Goal: Task Accomplishment & Management: Use online tool/utility

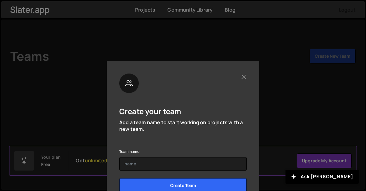
scroll to position [21, 0]
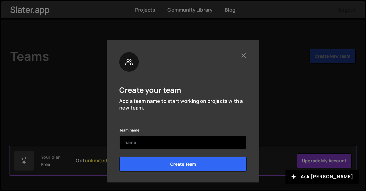
click at [171, 141] on input "text" at bounding box center [183, 142] width 128 height 13
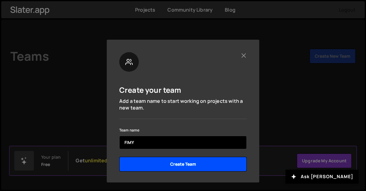
type input "FIMY"
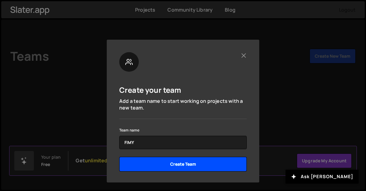
click at [164, 164] on input "Create Team" at bounding box center [183, 164] width 128 height 15
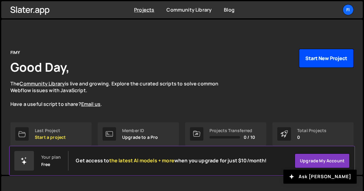
click at [314, 60] on button "Start New Project" at bounding box center [326, 58] width 55 height 19
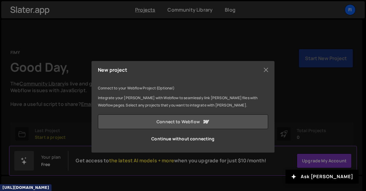
click at [179, 120] on link "Connect to Webflow" at bounding box center [183, 121] width 170 height 15
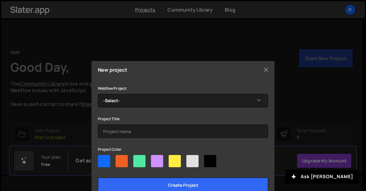
scroll to position [16, 0]
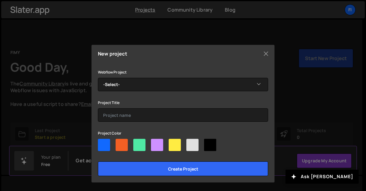
click at [157, 143] on div at bounding box center [157, 145] width 12 height 12
click at [155, 143] on input"] "radio" at bounding box center [153, 141] width 4 height 4
radio input"] "true"
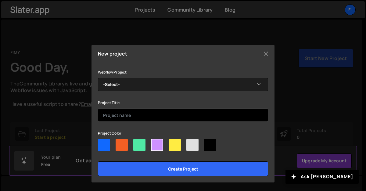
click at [159, 117] on input "text" at bounding box center [183, 114] width 170 height 13
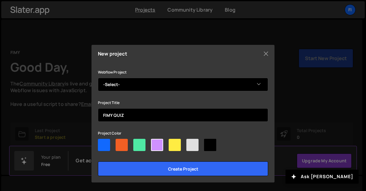
type input "FIMY QUIZ"
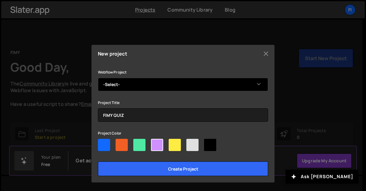
click at [168, 82] on select "-Select- Find Me In You Quiz" at bounding box center [183, 84] width 170 height 13
click at [98, 78] on select "-Select- Find Me In You Quiz" at bounding box center [183, 84] width 170 height 13
click at [256, 85] on select "-Select- Find Me In You Quiz" at bounding box center [183, 84] width 170 height 13
select select "68d457f53a05351e8e0a465d"
click at [98, 78] on select "-Select- Find Me In You Quiz" at bounding box center [183, 84] width 170 height 13
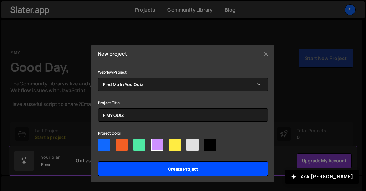
click at [212, 169] on input "Create project" at bounding box center [183, 168] width 170 height 15
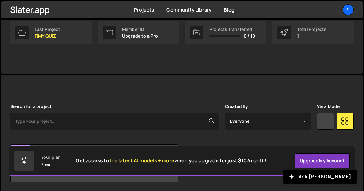
scroll to position [123, 0]
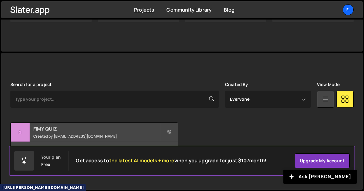
click at [81, 131] on h2 "FIMY QUIZ" at bounding box center [96, 128] width 126 height 7
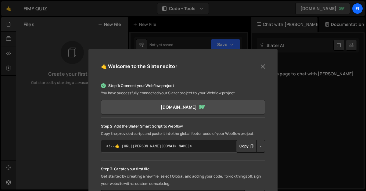
scroll to position [17, 0]
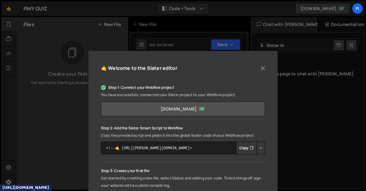
click at [238, 107] on link "find-me-in-you-quiz.webflow.io" at bounding box center [183, 109] width 164 height 15
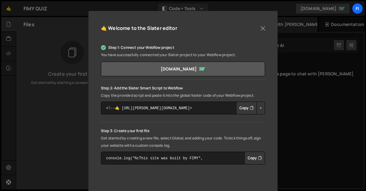
scroll to position [59, 0]
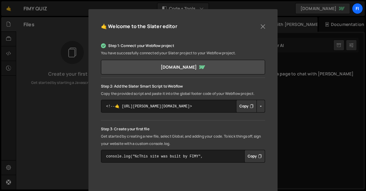
click at [248, 106] on button "Copy" at bounding box center [246, 106] width 21 height 13
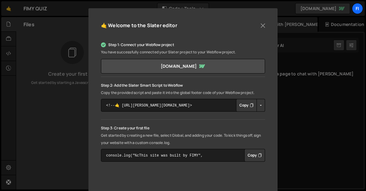
click at [254, 156] on button "Copy" at bounding box center [254, 155] width 21 height 13
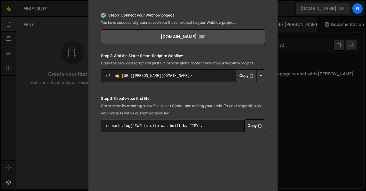
scroll to position [83, 0]
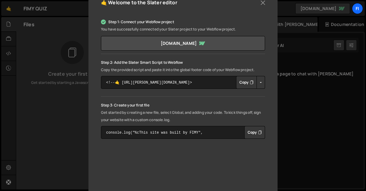
click at [259, 130] on icon "Button group with nested dropdown" at bounding box center [260, 132] width 4 height 6
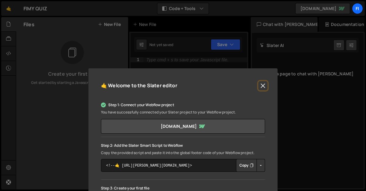
click at [261, 85] on button "Close" at bounding box center [262, 85] width 9 height 9
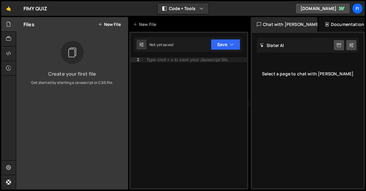
click at [101, 23] on icon at bounding box center [100, 24] width 4 height 5
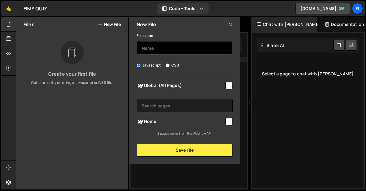
click at [160, 46] on input "text" at bounding box center [185, 47] width 96 height 13
type input "OPSI FIMY"
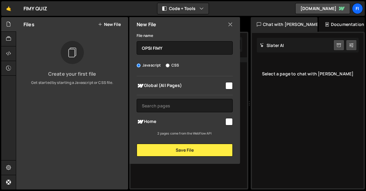
click at [227, 85] on input "checkbox" at bounding box center [228, 85] width 7 height 7
checkbox input "true"
click at [230, 120] on input "checkbox" at bounding box center [228, 121] width 7 height 7
checkbox input "true"
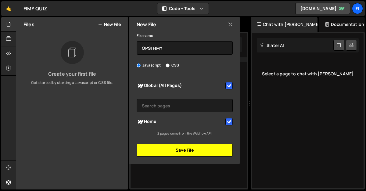
click at [193, 148] on button "Save File" at bounding box center [185, 150] width 96 height 13
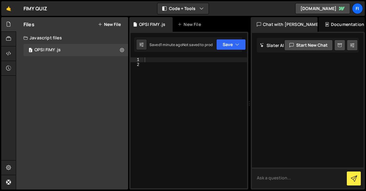
click at [281, 179] on textarea at bounding box center [308, 177] width 112 height 21
click at [179, 68] on div at bounding box center [195, 127] width 104 height 141
click at [150, 59] on div at bounding box center [195, 127] width 104 height 141
paste textarea "submitButton.onclick = calculateResult;"
type textarea "submitButton.onclick = calculateResult;"
